Goal: Find specific page/section: Find specific page/section

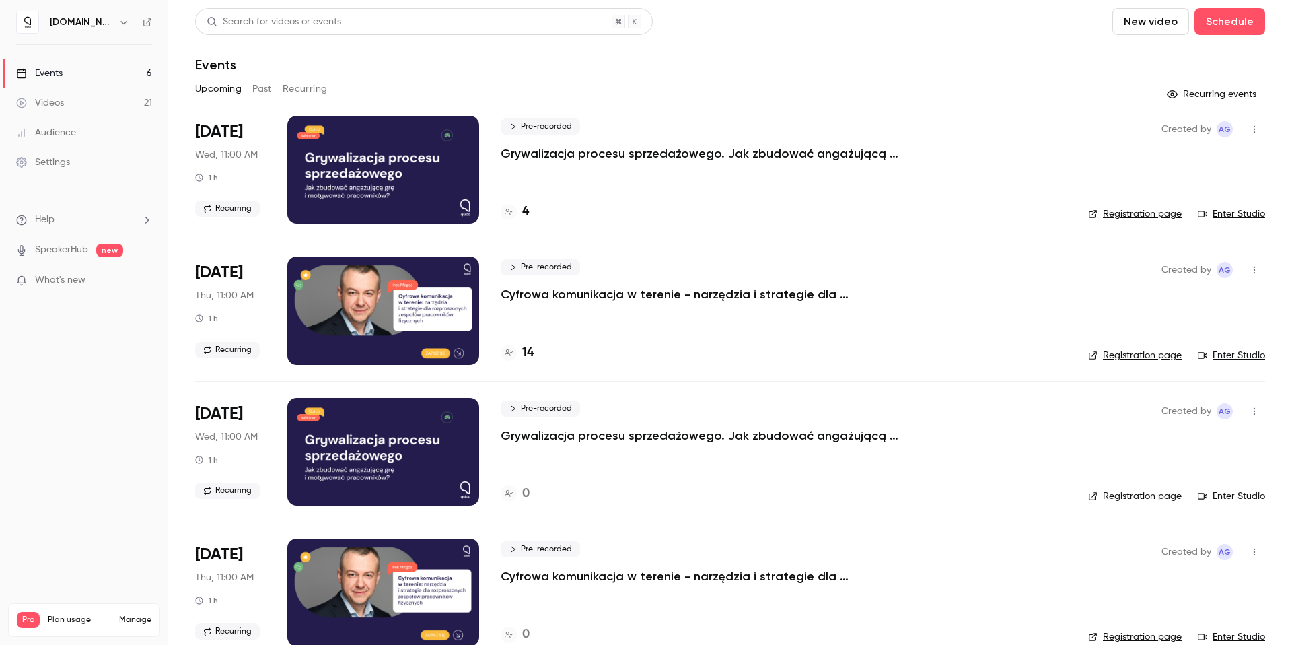
scroll to position [9, 0]
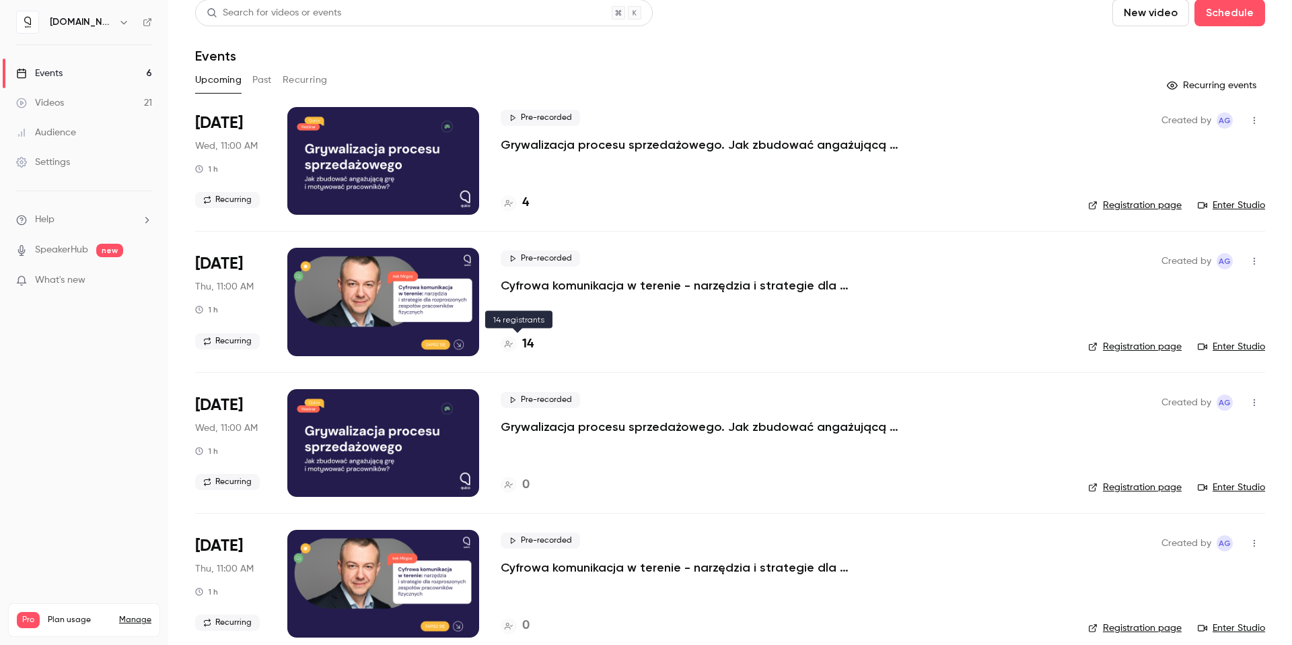
click at [526, 342] on h4 "14" at bounding box center [527, 344] width 11 height 18
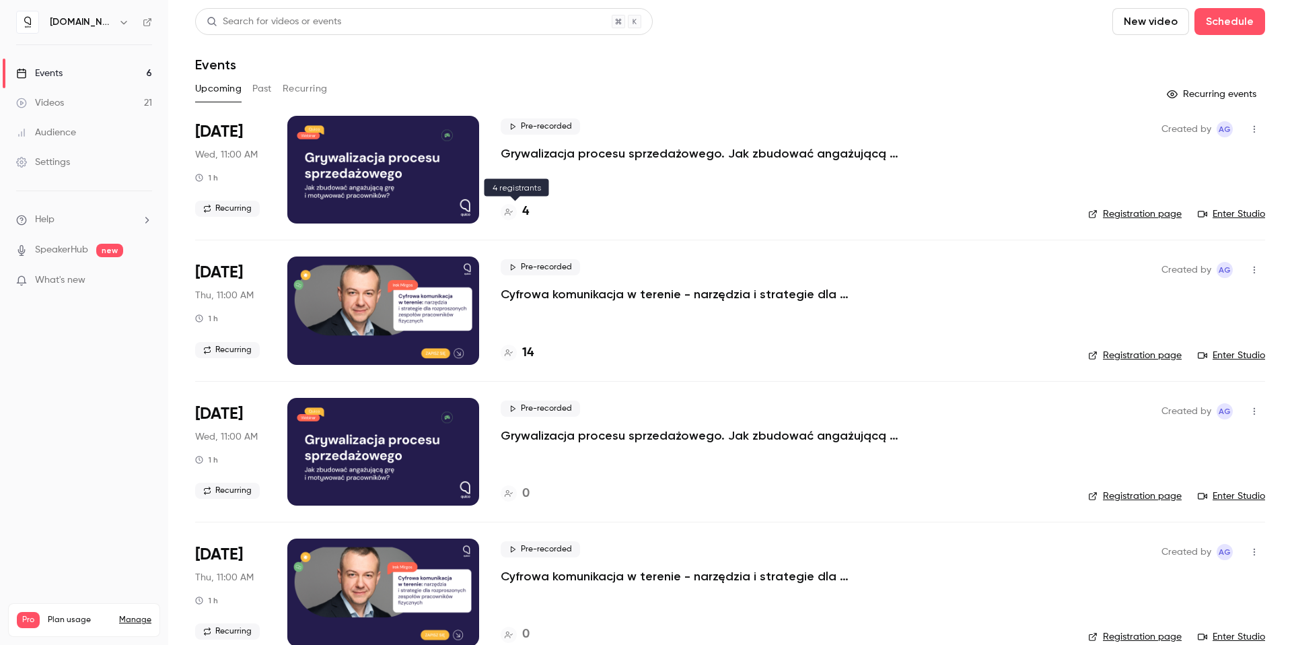
click at [522, 213] on h4 "4" at bounding box center [525, 212] width 7 height 18
